Goal: Find specific page/section: Find specific page/section

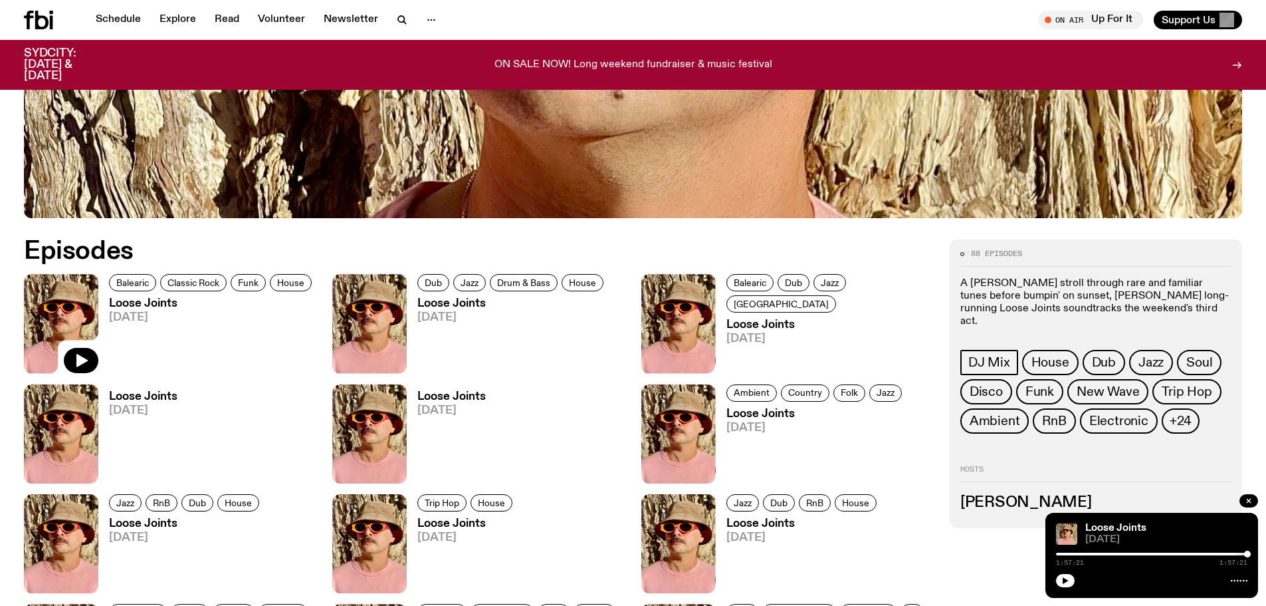
scroll to position [656, 0]
click at [114, 22] on link "Schedule" at bounding box center [118, 20] width 61 height 19
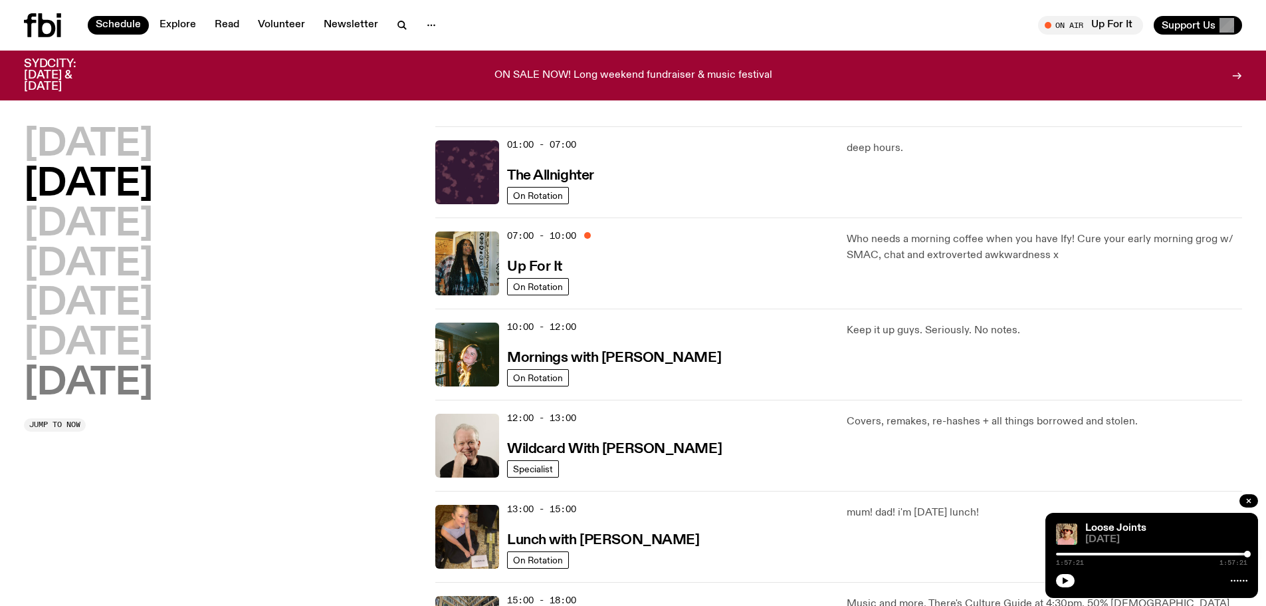
click at [130, 382] on h2 "[DATE]" at bounding box center [88, 383] width 129 height 37
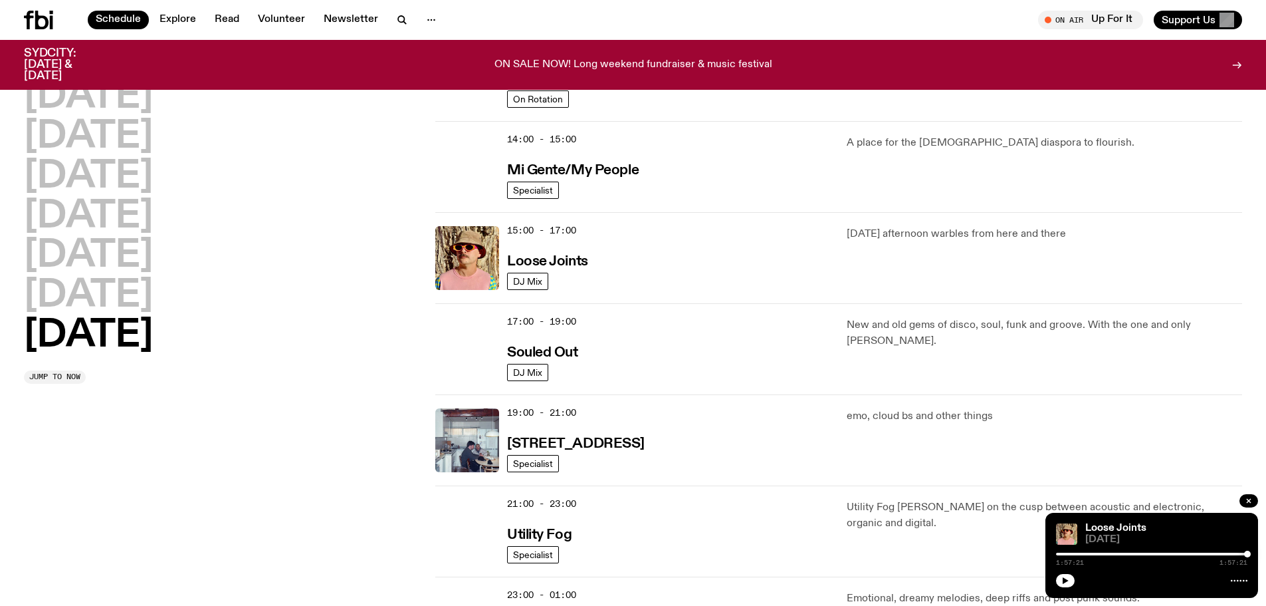
scroll to position [636, 0]
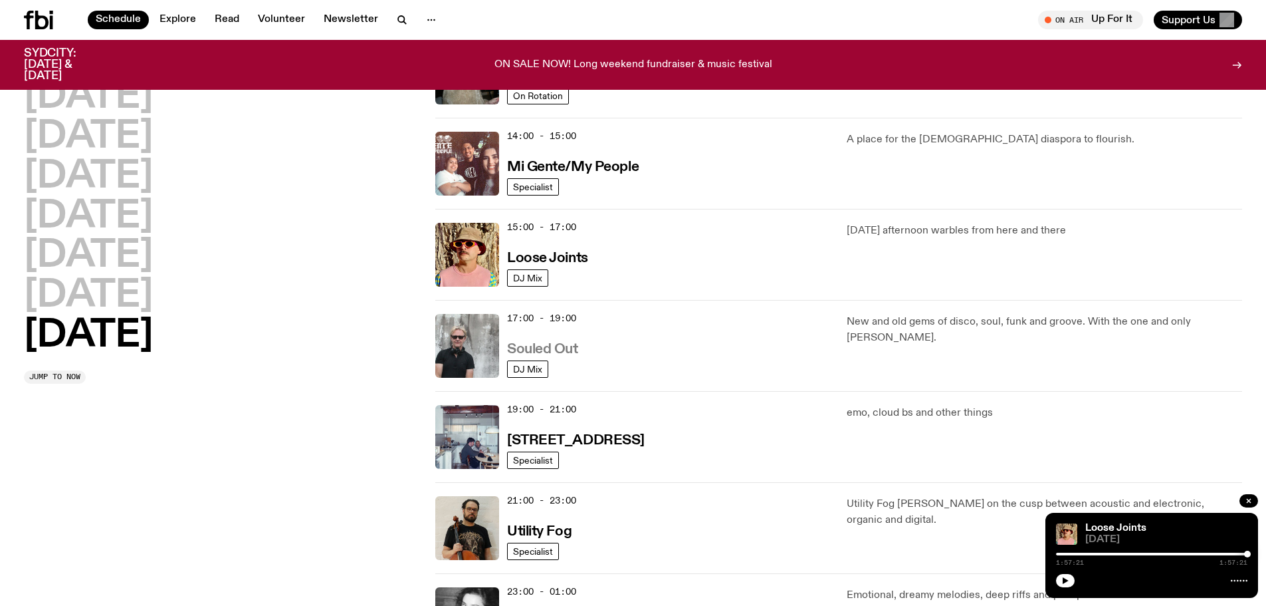
click at [565, 346] on h3 "Souled Out" at bounding box center [542, 349] width 71 height 14
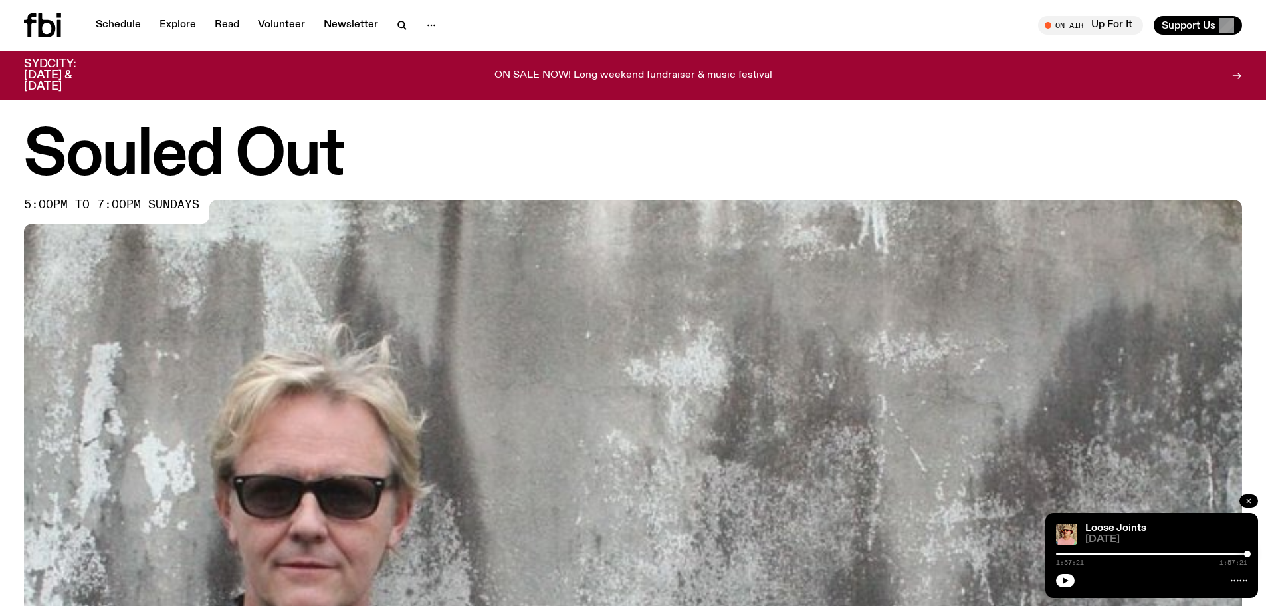
click at [1247, 500] on icon "button" at bounding box center [1249, 501] width 8 height 8
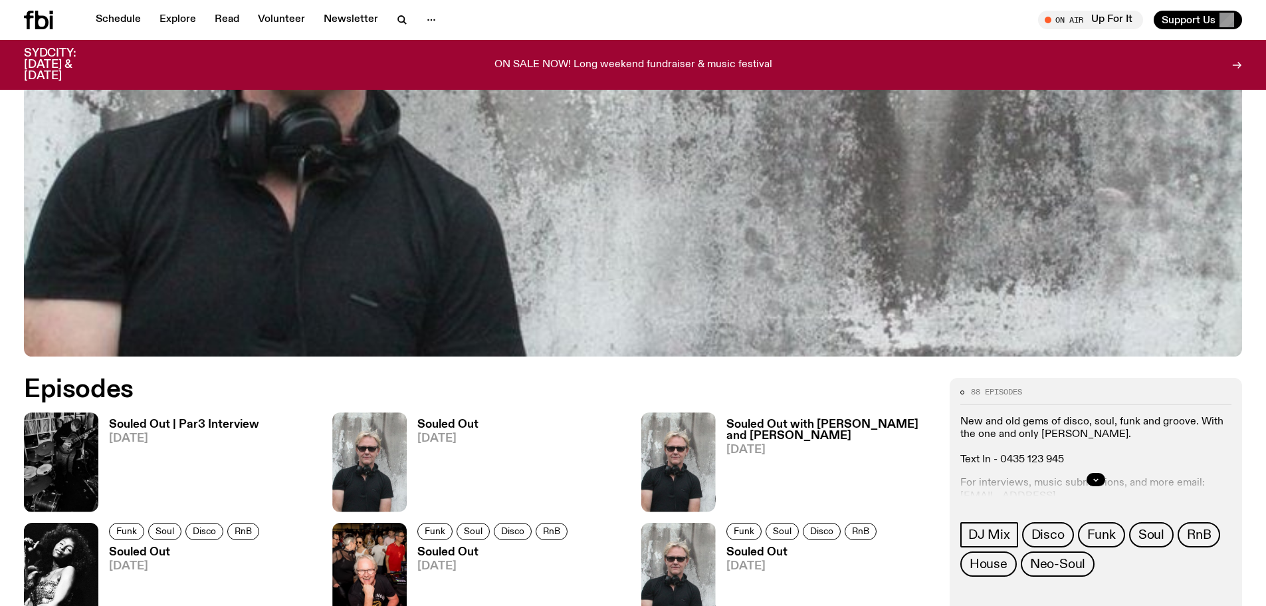
scroll to position [590, 0]
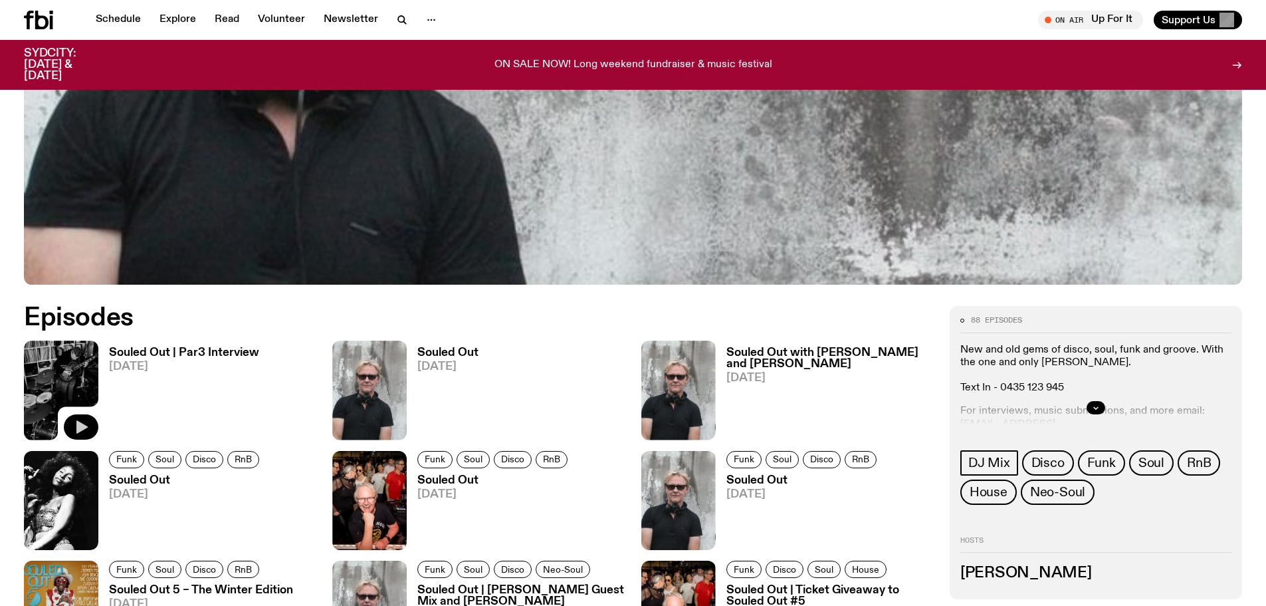
click at [83, 429] on icon "button" at bounding box center [81, 426] width 11 height 13
